Goal: Task Accomplishment & Management: Manage account settings

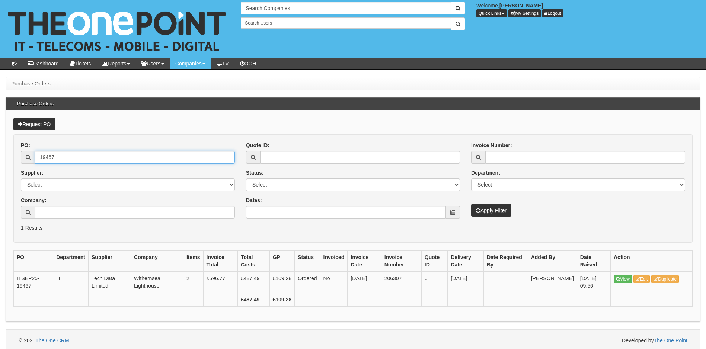
drag, startPoint x: 68, startPoint y: 155, endPoint x: 22, endPoint y: 156, distance: 46.1
click at [22, 157] on div "19467" at bounding box center [128, 157] width 214 height 13
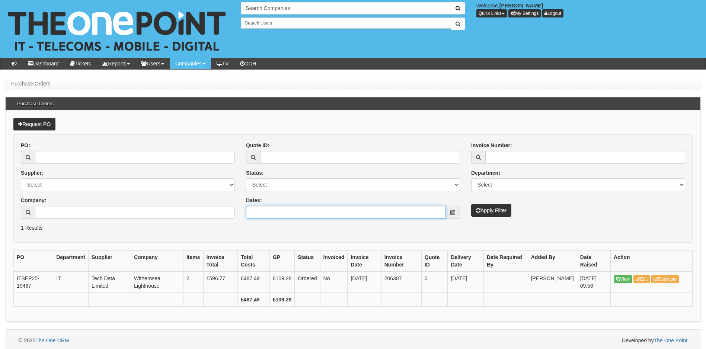
click at [313, 214] on input "Dates:" at bounding box center [346, 212] width 200 height 13
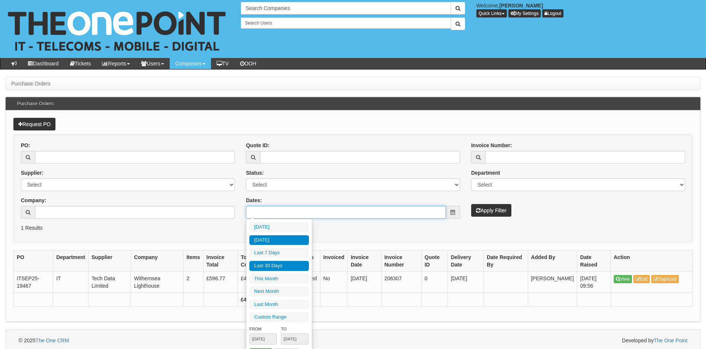
type input "2025-10-02"
type input "2025-09-27"
type input "2025-10-03"
type input "2025-09-04"
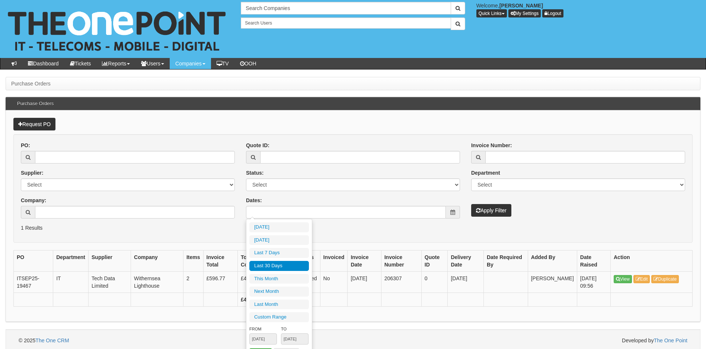
click at [290, 266] on li "Last 30 Days" at bounding box center [279, 266] width 60 height 10
type input "2025-09-04 - 2025-10-03"
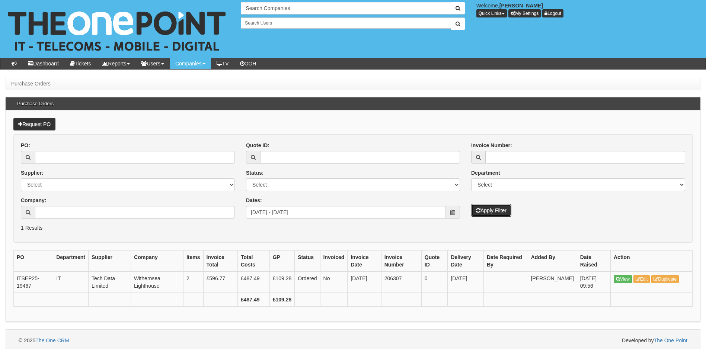
click at [484, 211] on button "Apply Filter" at bounding box center [491, 210] width 40 height 13
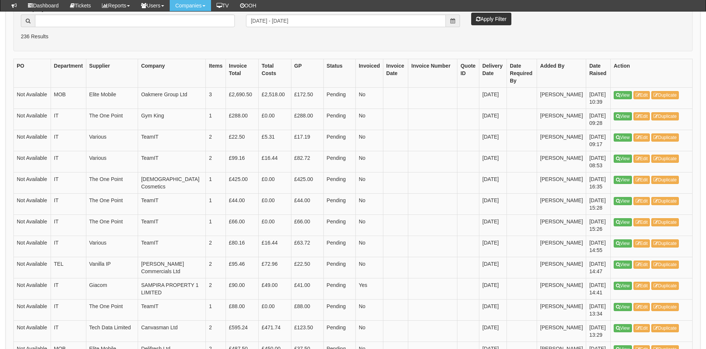
scroll to position [149, 0]
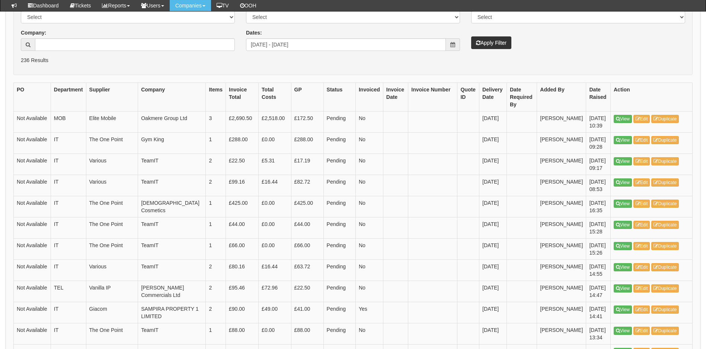
click at [426, 73] on form "PO: Supplier: Select 123 REG.co.uk 1Password 3 4Gon AA Jones Electric Ltd Abzor…" at bounding box center [352, 21] width 679 height 109
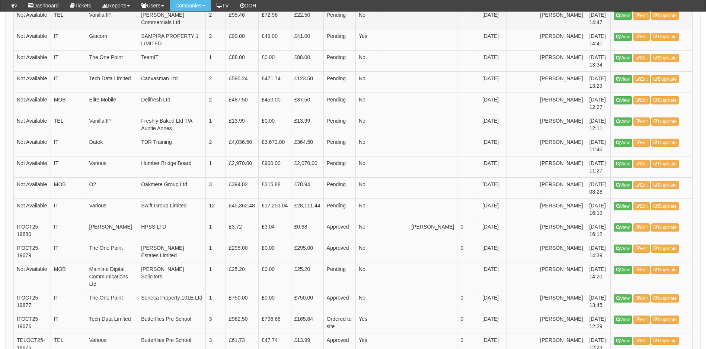
scroll to position [484, 0]
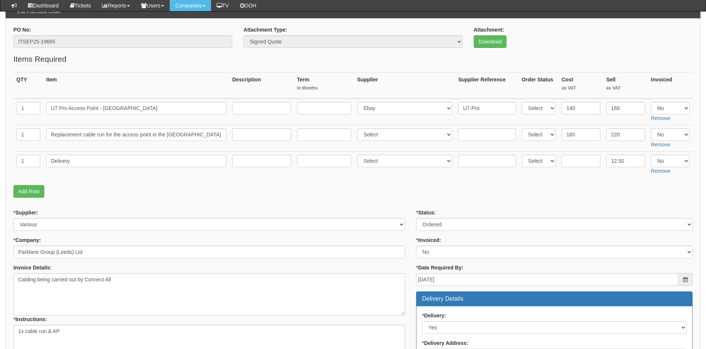
scroll to position [74, 0]
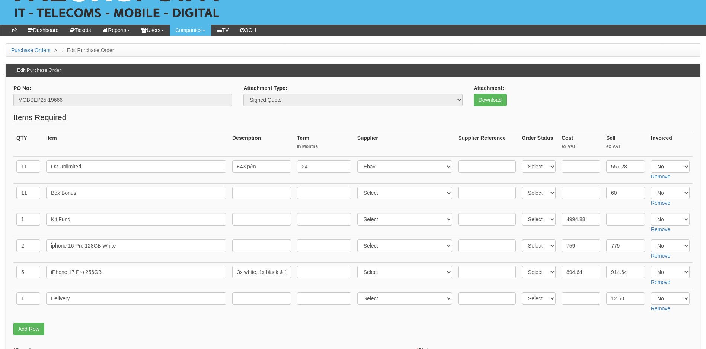
scroll to position [74, 0]
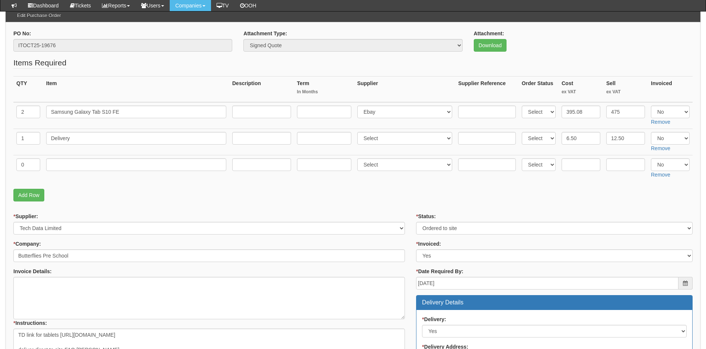
scroll to position [32, 0]
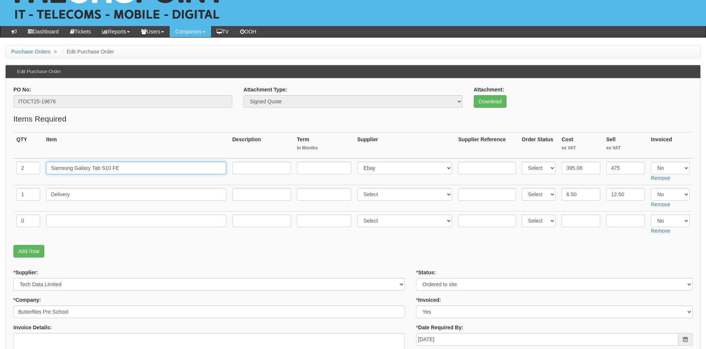
drag, startPoint x: 127, startPoint y: 168, endPoint x: 51, endPoint y: 166, distance: 75.6
click at [51, 166] on input "Samsung Galaxy Tab S10 FE" at bounding box center [136, 168] width 180 height 13
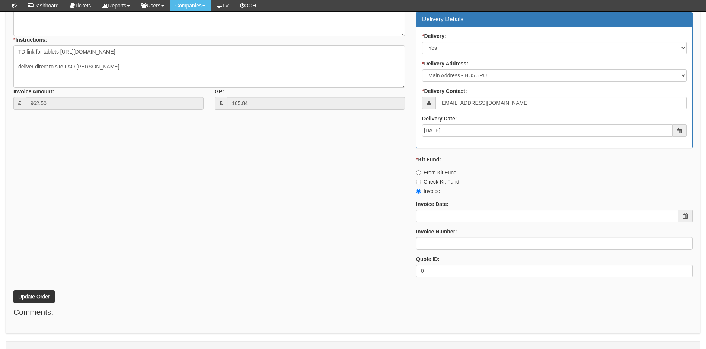
scroll to position [367, 0]
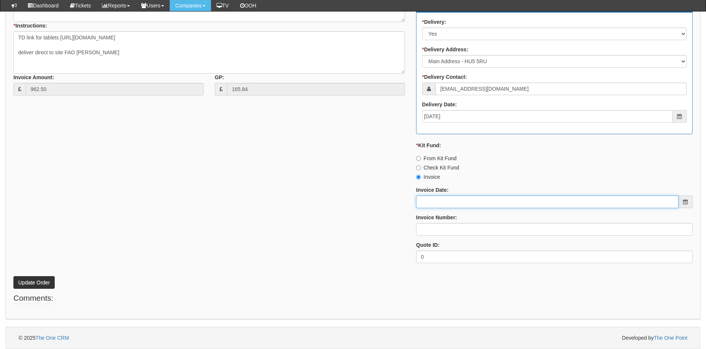
drag, startPoint x: 457, startPoint y: 203, endPoint x: 459, endPoint y: 207, distance: 4.2
click at [457, 203] on input "Invoice Date:" at bounding box center [547, 202] width 262 height 13
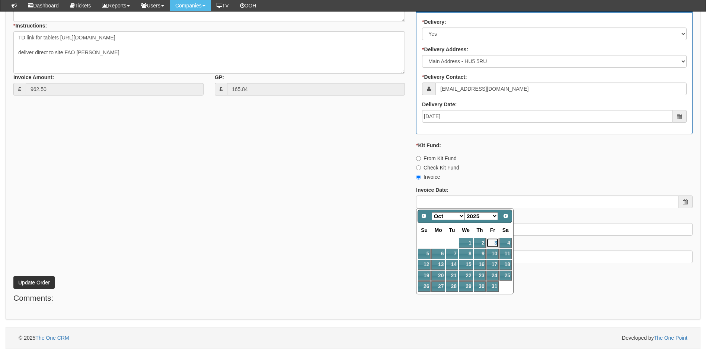
click at [496, 242] on link "3" at bounding box center [492, 243] width 12 height 10
type input "2025-10-03"
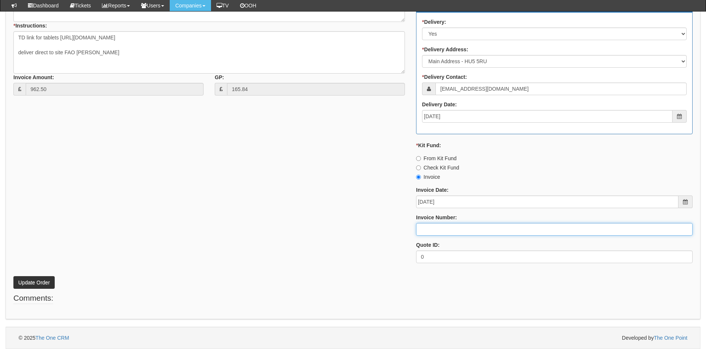
click at [431, 230] on input "Invoice Number:" at bounding box center [554, 229] width 276 height 13
type input "207488"
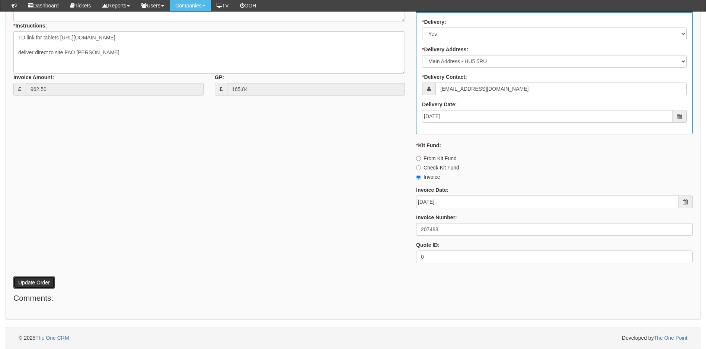
click at [36, 280] on button "Update Order" at bounding box center [33, 282] width 41 height 13
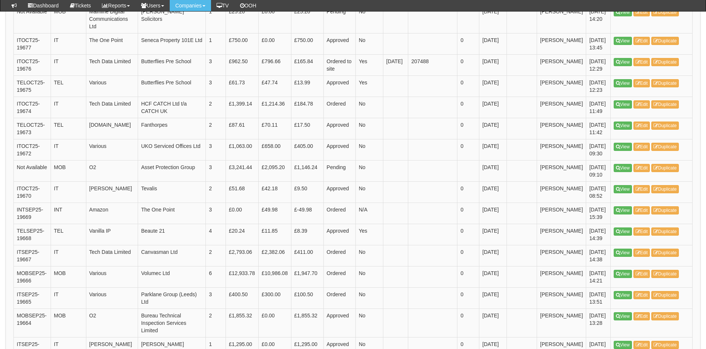
scroll to position [722, 0]
